Goal: Task Accomplishment & Management: Manage account settings

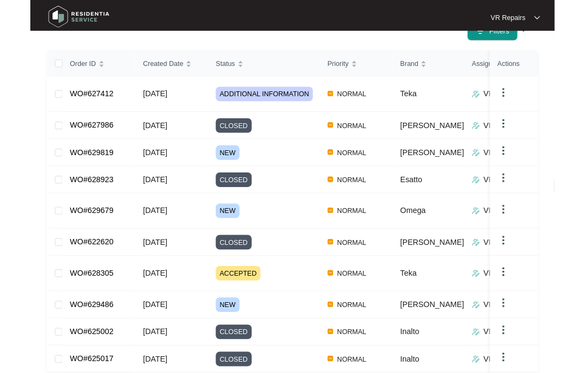
scroll to position [195, 0]
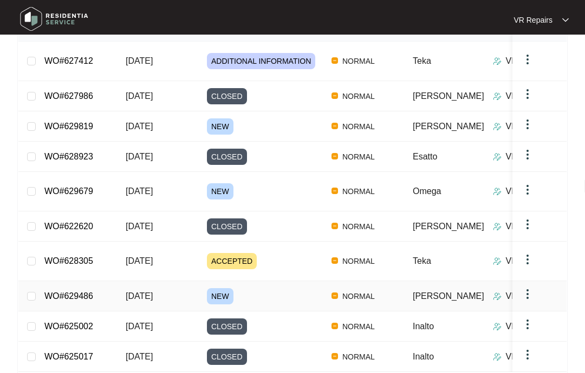
click at [88, 292] on link "WO#629486" at bounding box center [68, 296] width 49 height 9
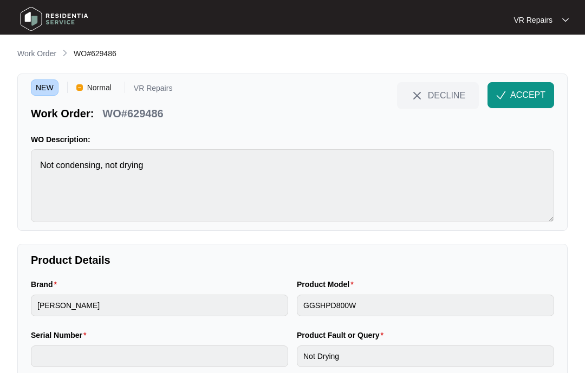
click at [34, 49] on p "Work Order" at bounding box center [36, 53] width 39 height 11
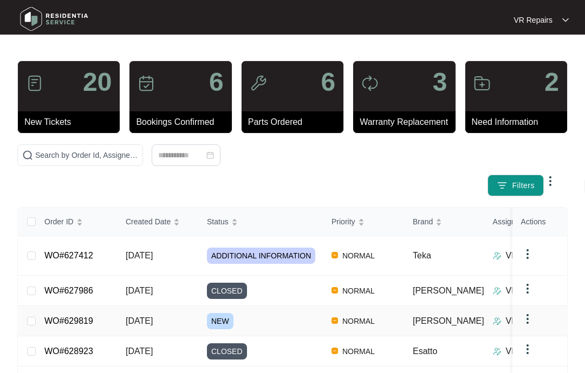
click at [83, 317] on link "WO#629819" at bounding box center [68, 321] width 49 height 9
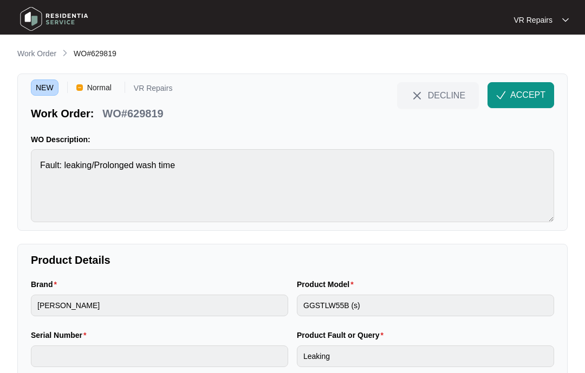
click at [37, 53] on p "Work Order" at bounding box center [36, 53] width 39 height 11
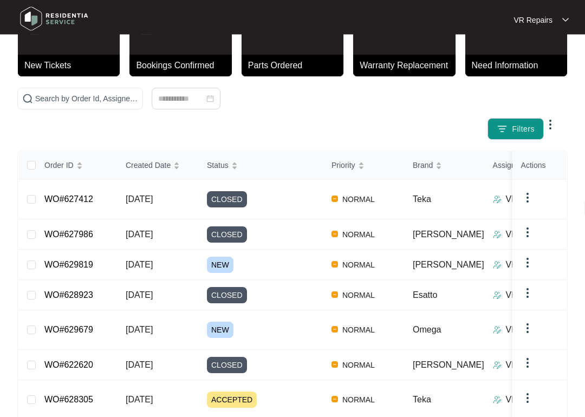
scroll to position [60, 0]
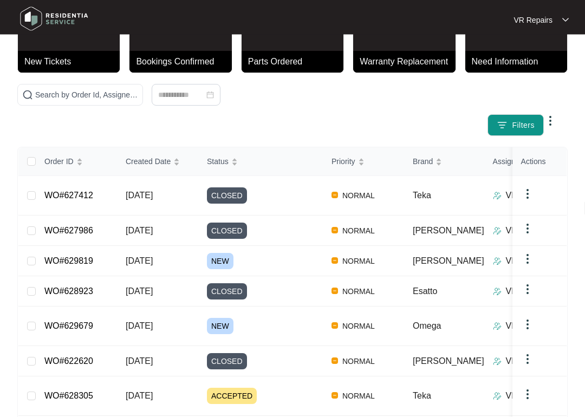
click at [91, 322] on link "WO#629679" at bounding box center [68, 326] width 49 height 9
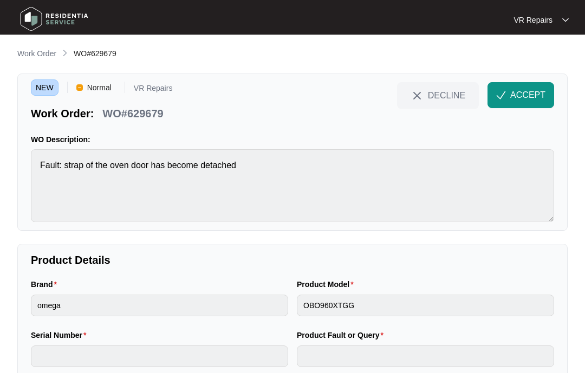
click at [45, 41] on main "**********" at bounding box center [292, 275] width 585 height 550
click at [34, 45] on main "**********" at bounding box center [292, 275] width 585 height 550
click at [30, 57] on p "Work Order" at bounding box center [36, 53] width 39 height 11
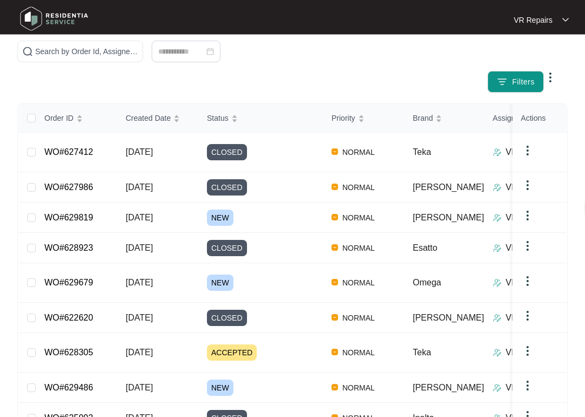
scroll to position [107, 0]
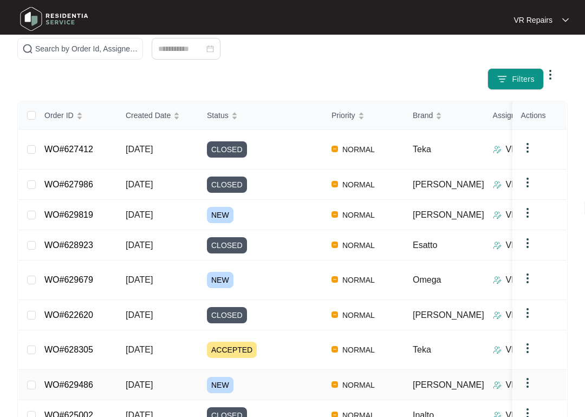
click at [93, 373] on link "WO#629486" at bounding box center [68, 384] width 49 height 9
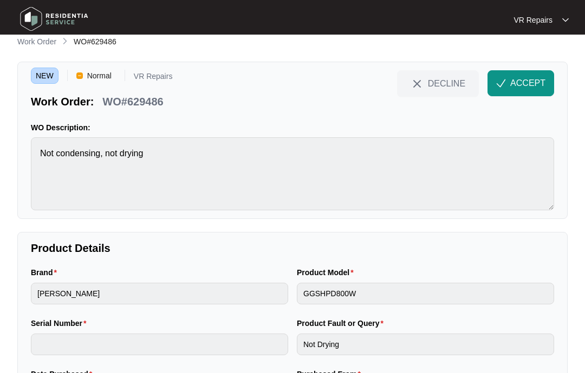
scroll to position [9, 0]
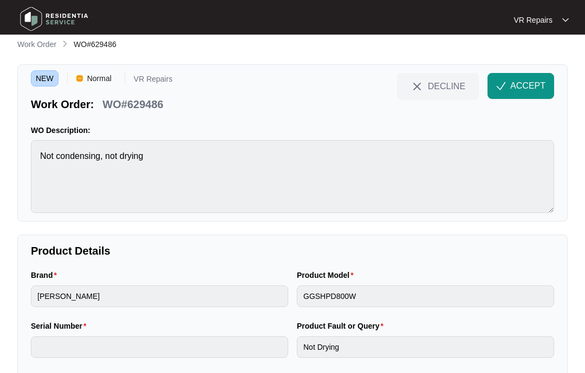
click at [522, 83] on span "ACCEPT" at bounding box center [527, 86] width 35 height 13
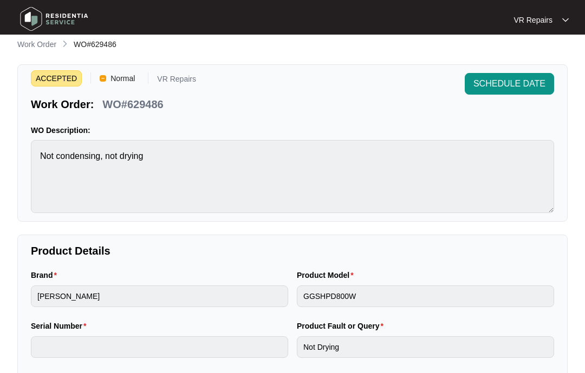
click at [42, 41] on p "Work Order" at bounding box center [36, 44] width 39 height 11
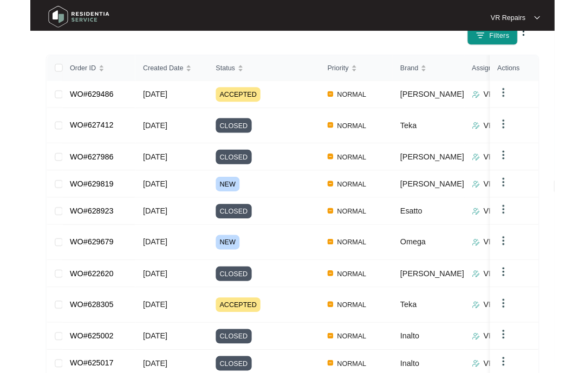
scroll to position [189, 0]
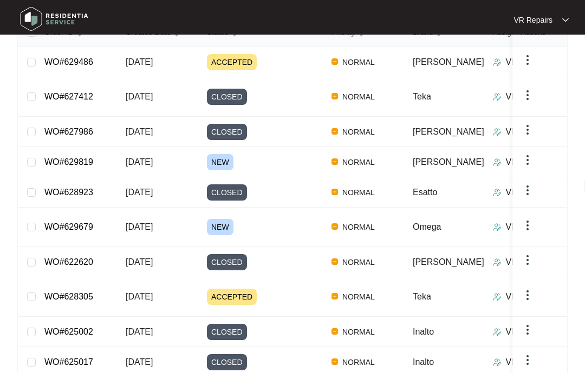
click at [88, 222] on link "WO#629679" at bounding box center [68, 226] width 49 height 9
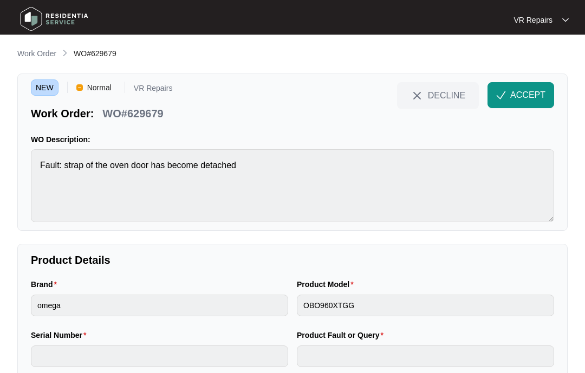
click at [529, 95] on span "ACCEPT" at bounding box center [527, 95] width 35 height 13
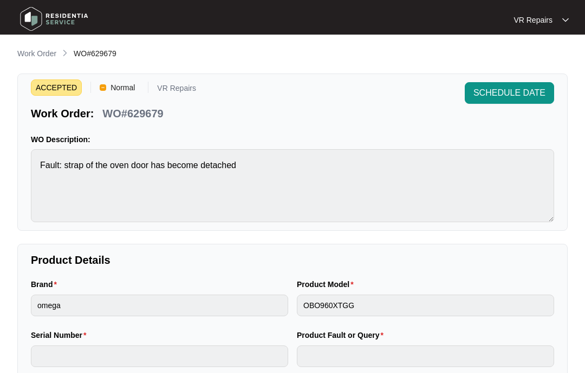
click at [38, 51] on p "Work Order" at bounding box center [36, 53] width 39 height 11
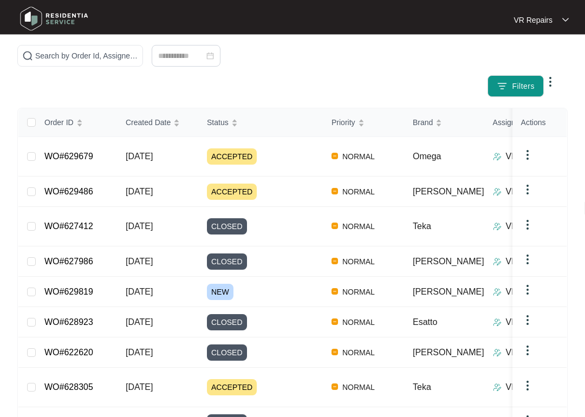
scroll to position [102, 0]
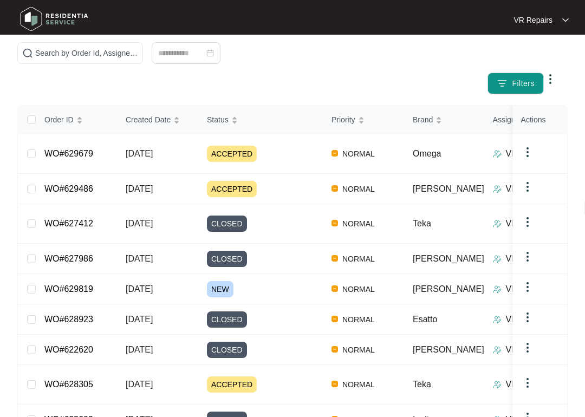
click at [93, 284] on link "WO#629819" at bounding box center [68, 288] width 49 height 9
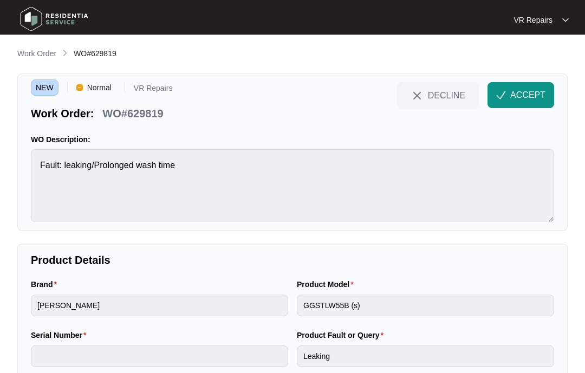
click at [516, 94] on span "ACCEPT" at bounding box center [527, 95] width 35 height 13
